Goal: Task Accomplishment & Management: Use online tool/utility

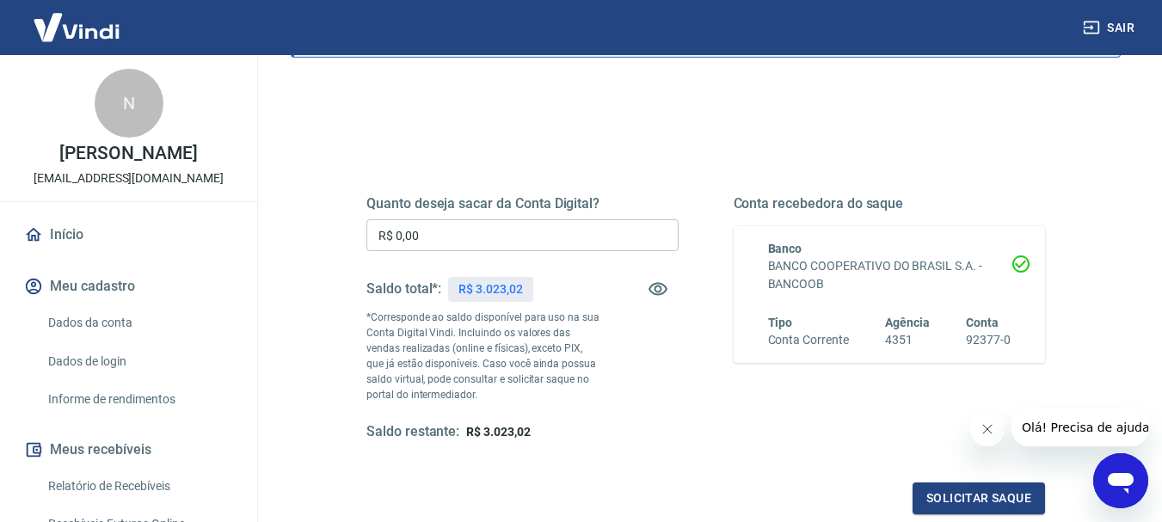
scroll to position [86, 0]
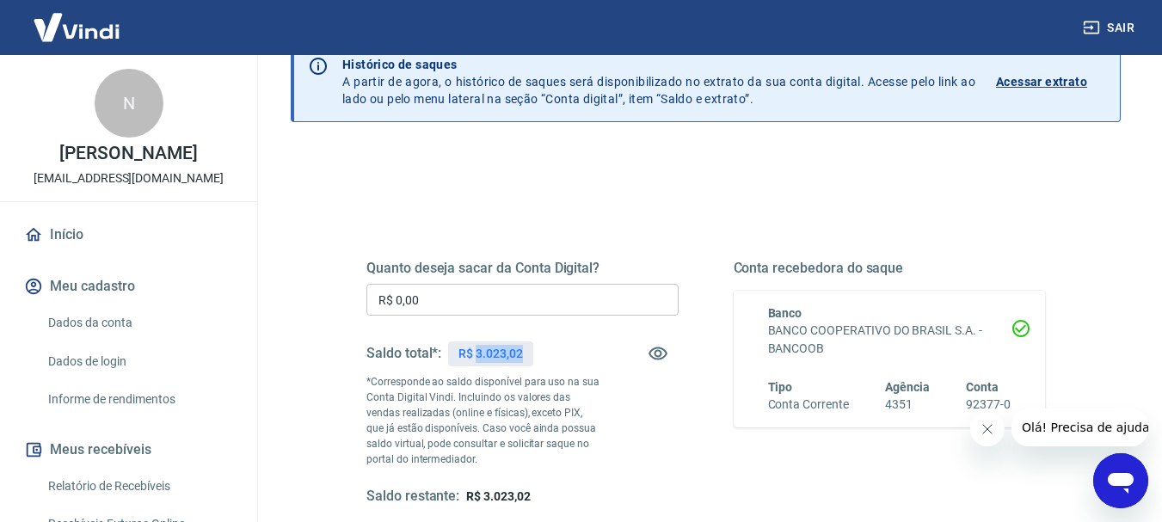
drag, startPoint x: 475, startPoint y: 357, endPoint x: 531, endPoint y: 357, distance: 55.9
click at [531, 357] on div "R$ 3.023,02" at bounding box center [490, 353] width 84 height 25
click at [513, 295] on input "R$ 0,00" at bounding box center [522, 300] width 312 height 32
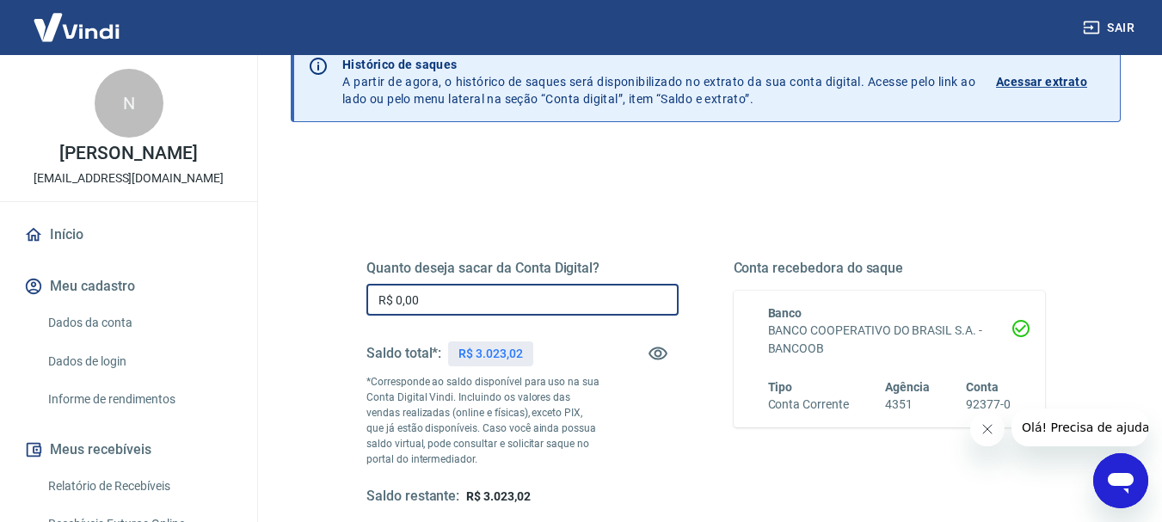
click at [513, 295] on input "R$ 0,00" at bounding box center [522, 300] width 312 height 32
paste input "3.023,02"
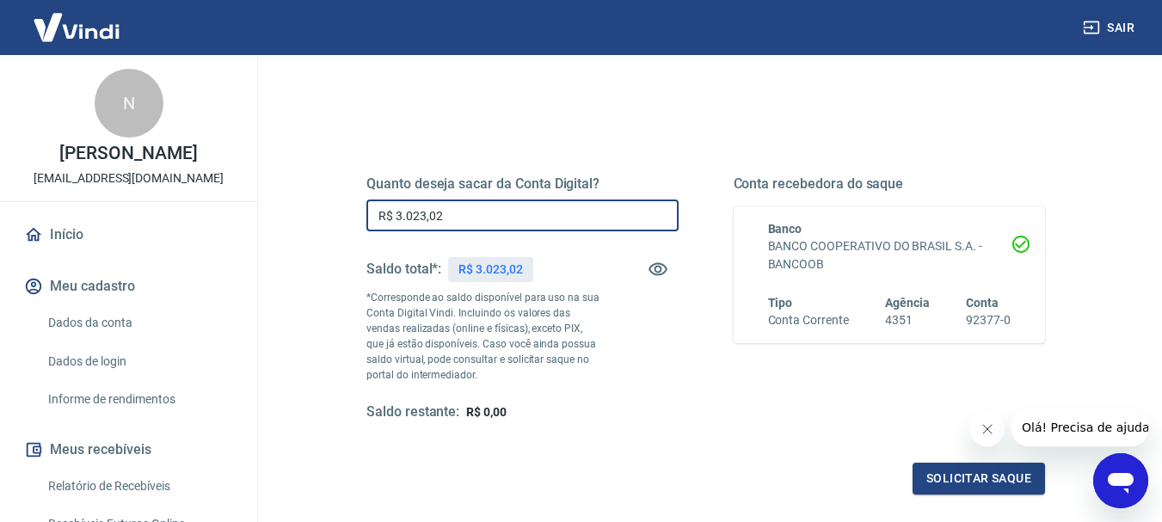
scroll to position [344, 0]
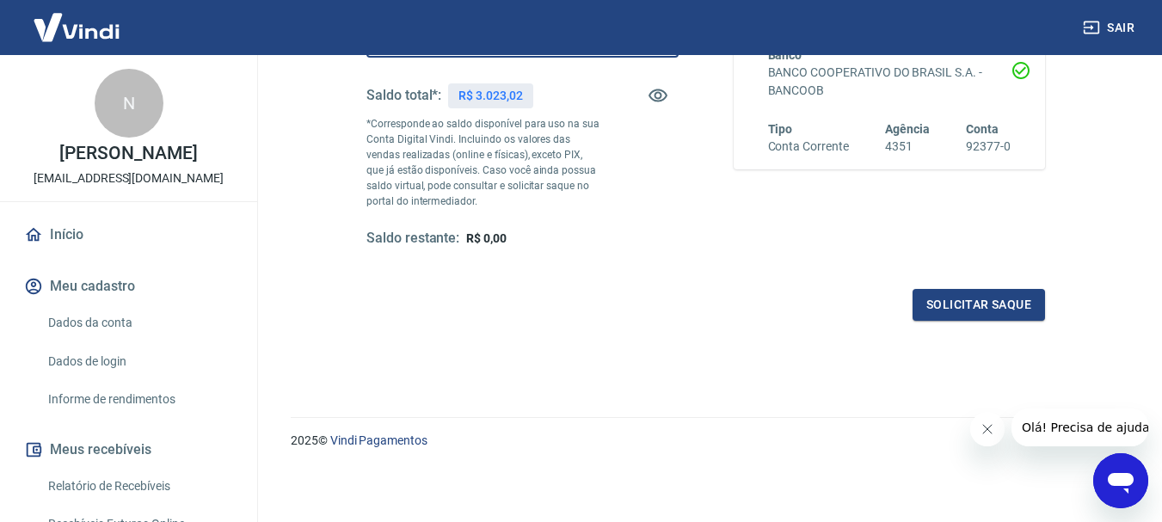
type input "R$ 3.023,02"
click at [975, 283] on div "Quanto deseja sacar da Conta Digital? R$ 3.023,02 ​ Saldo total*: R$ 3.023,02 *…" at bounding box center [705, 140] width 678 height 360
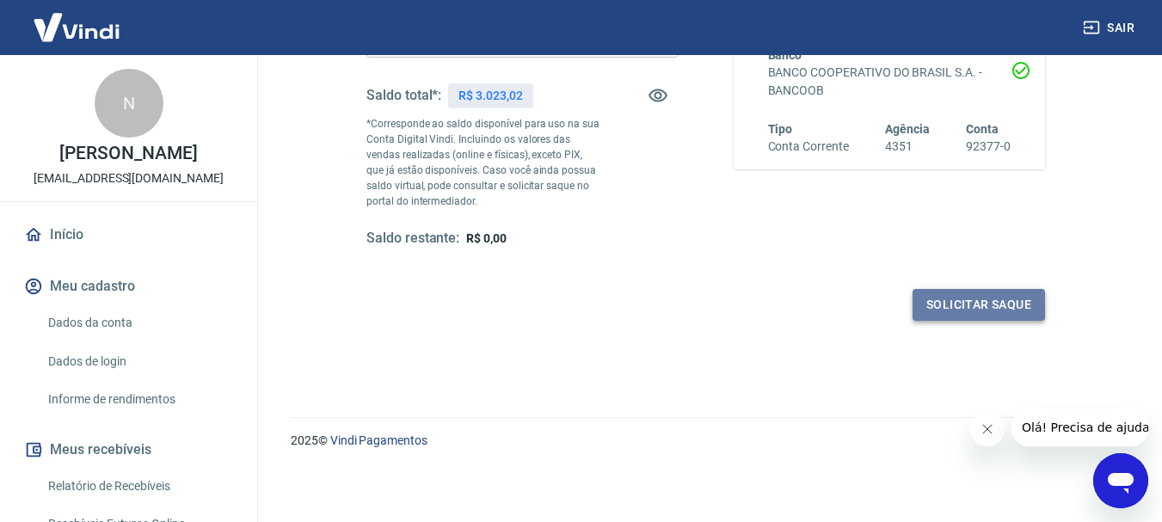
click at [960, 297] on button "Solicitar saque" at bounding box center [978, 305] width 132 height 32
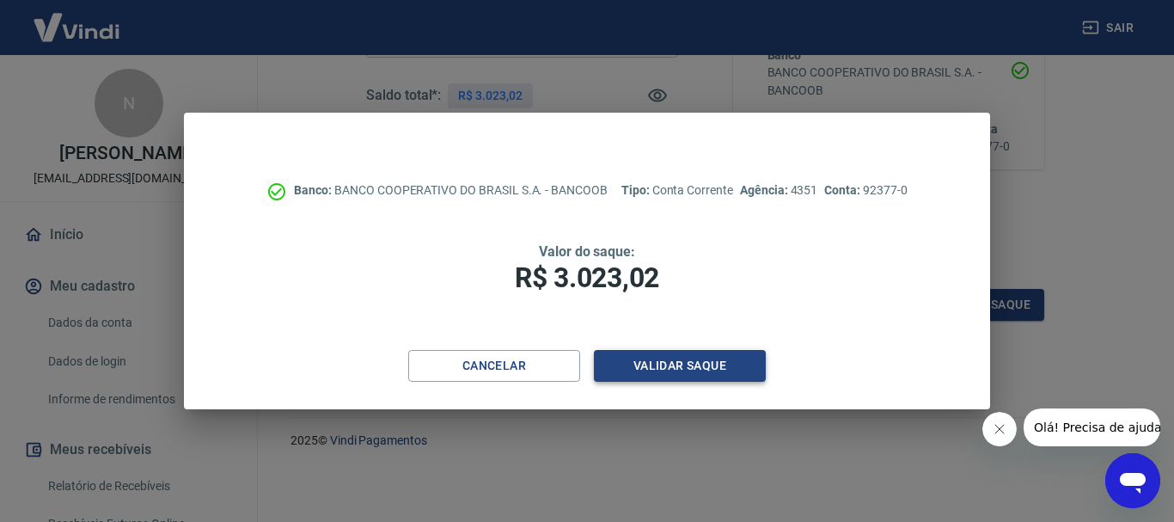
click at [680, 365] on button "Validar saque" at bounding box center [680, 366] width 172 height 32
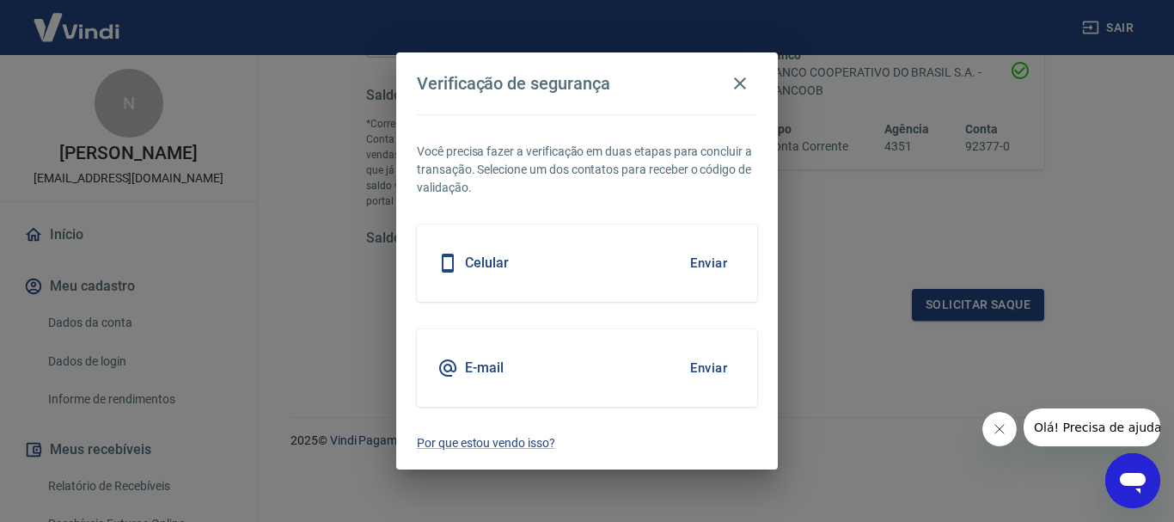
click at [708, 371] on button "Enviar" at bounding box center [709, 368] width 56 height 36
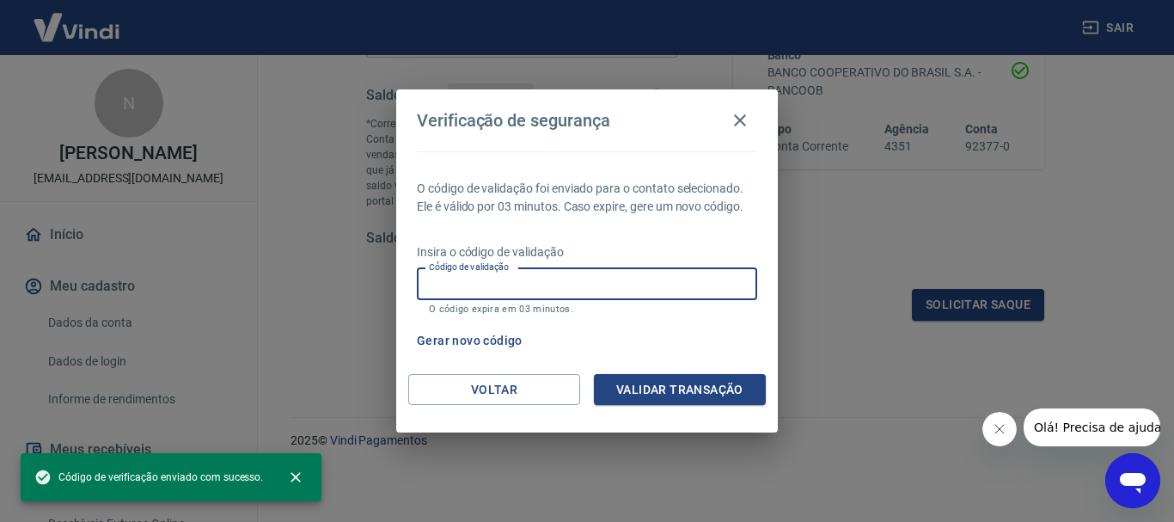
click at [640, 293] on input "Código de validação" at bounding box center [587, 284] width 340 height 32
paste input "939966"
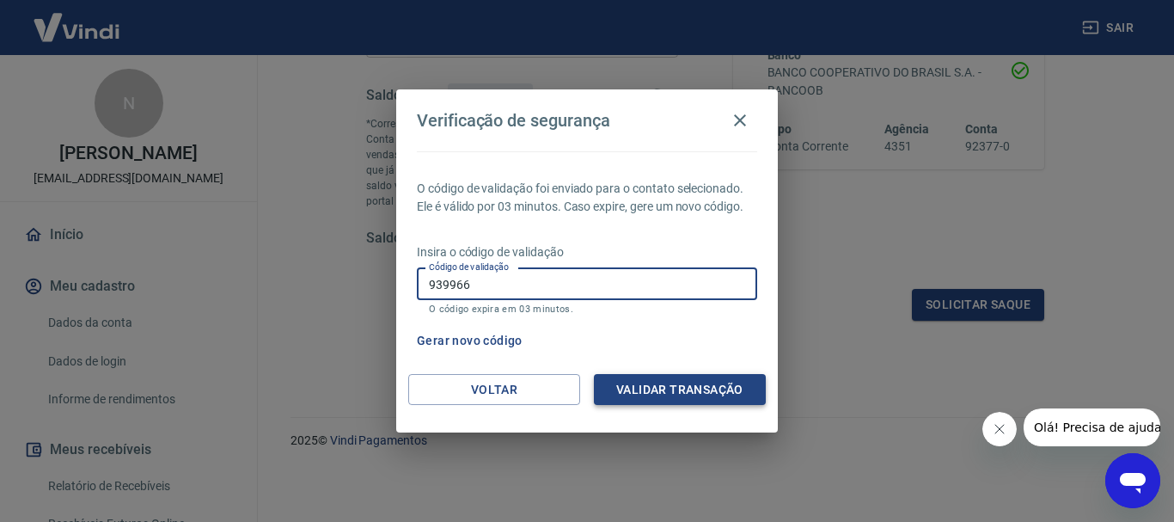
type input "939966"
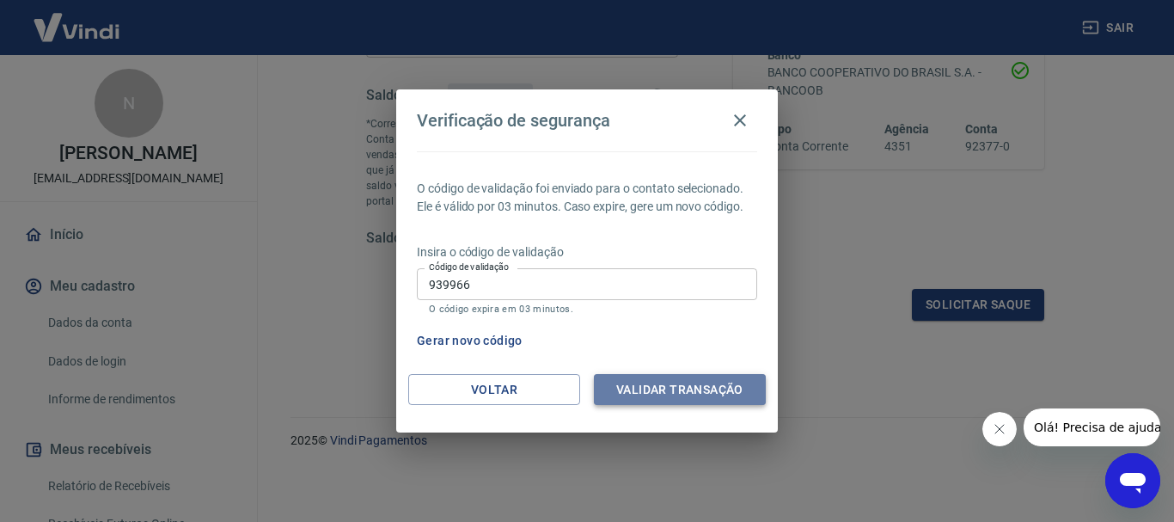
click at [675, 387] on button "Validar transação" at bounding box center [680, 390] width 172 height 32
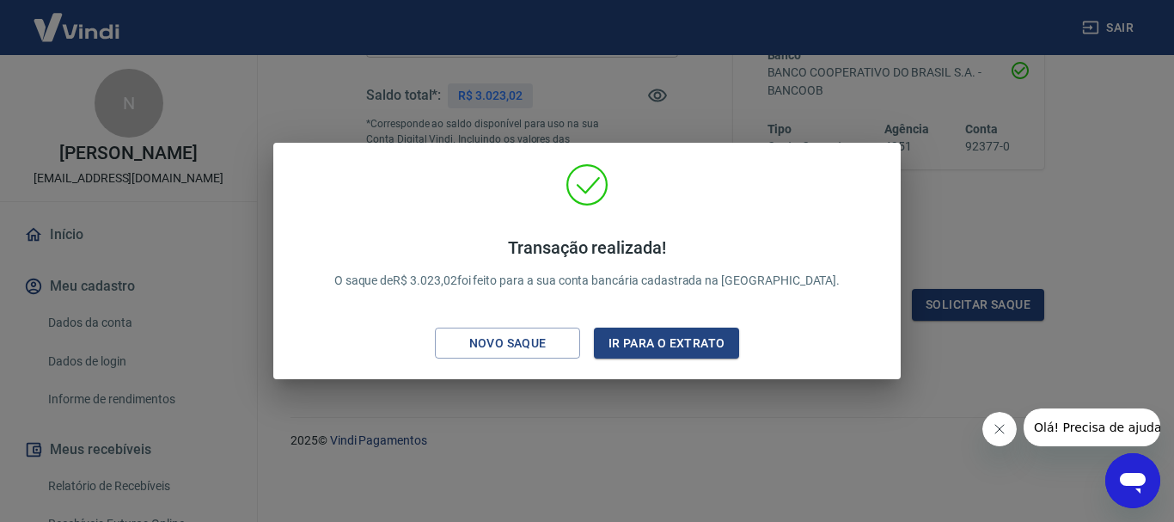
click at [491, 360] on div "Transação realizada! O saque de R$ 3.023,02 foi feito para a sua conta bancária…" at bounding box center [587, 264] width 600 height 203
click at [534, 348] on div "Novo saque" at bounding box center [508, 343] width 119 height 21
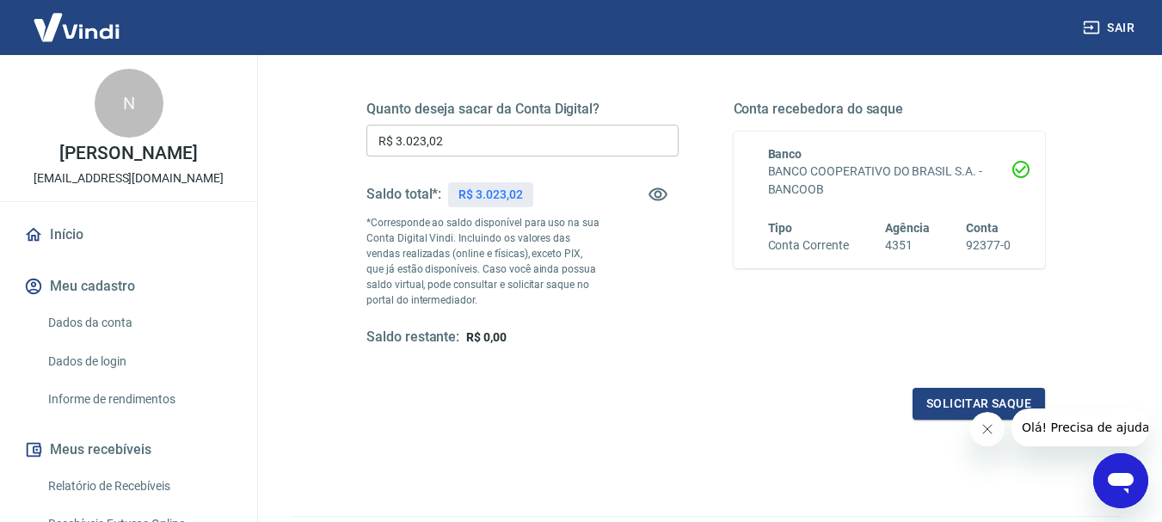
scroll to position [172, 0]
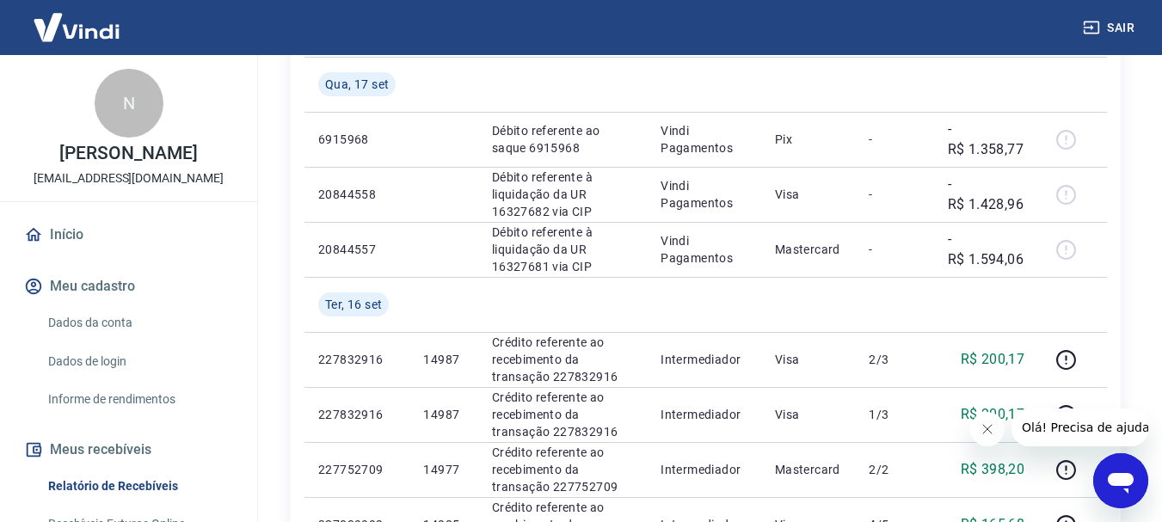
scroll to position [426, 0]
